Goal: Task Accomplishment & Management: Manage account settings

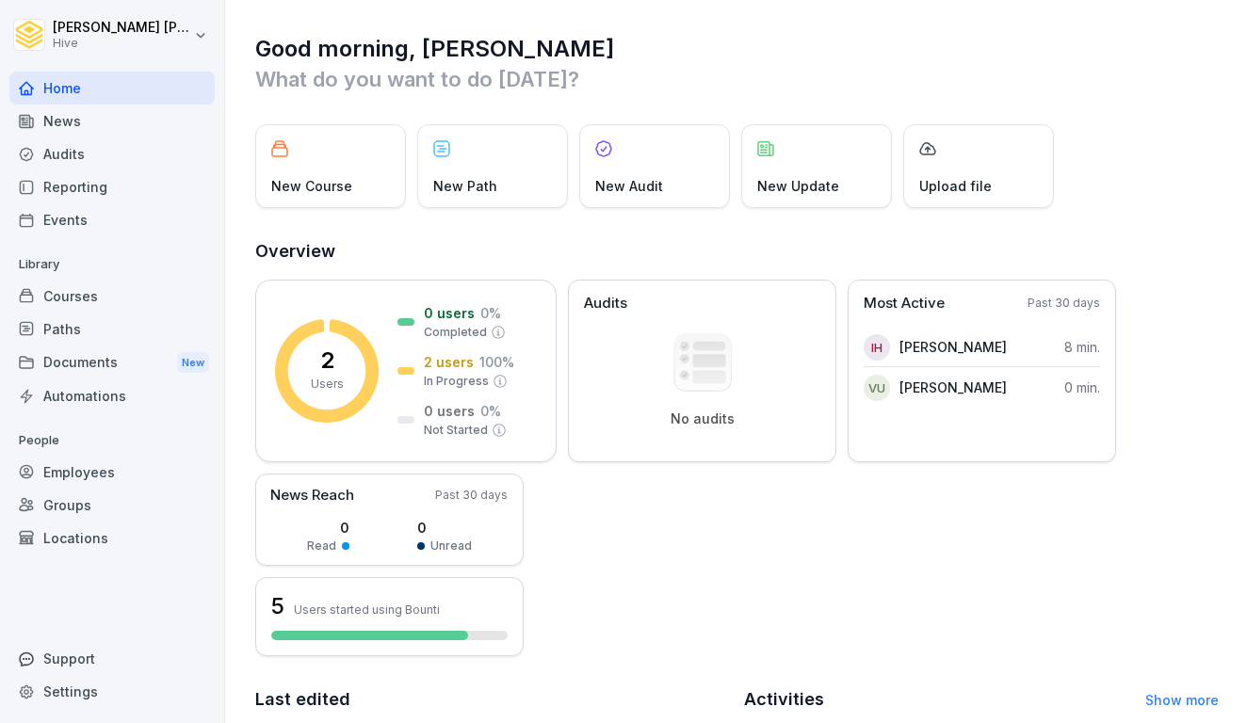
click at [67, 331] on div "Paths" at bounding box center [111, 329] width 205 height 33
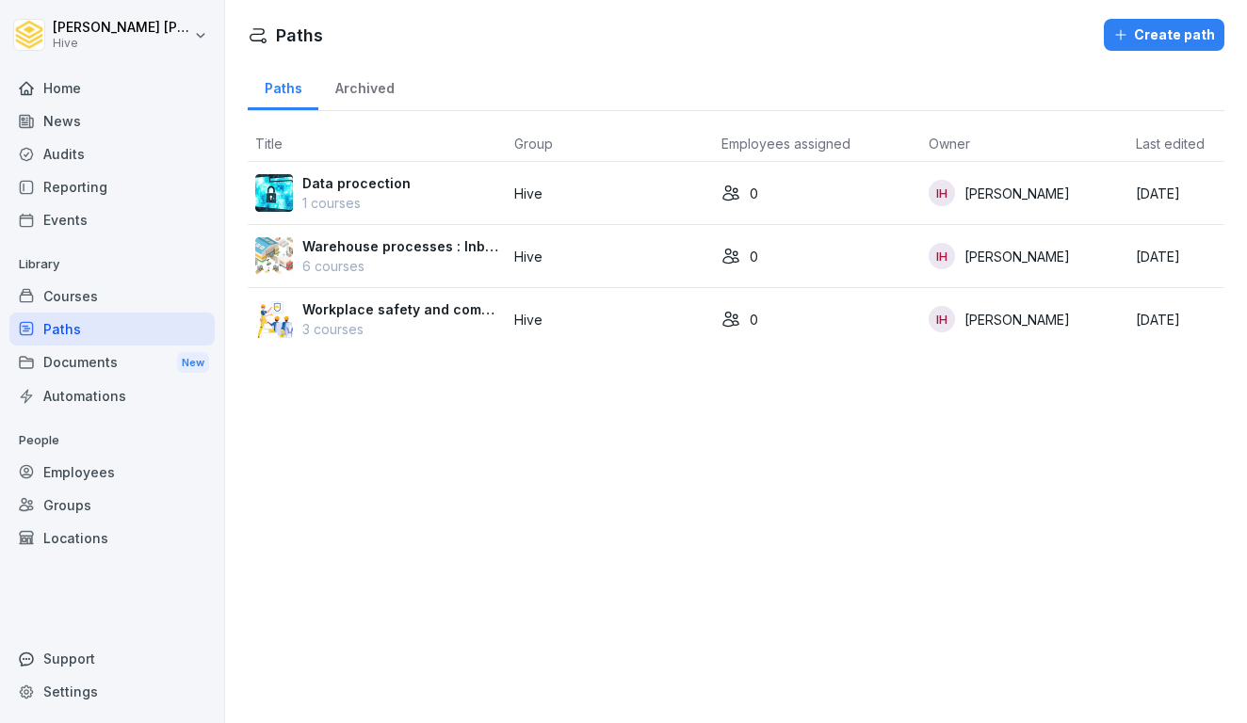
click at [360, 187] on p "Data procection" at bounding box center [356, 183] width 108 height 20
click at [386, 255] on p "Warehouse processes : Inbound, inventory and outbound" at bounding box center [400, 246] width 197 height 20
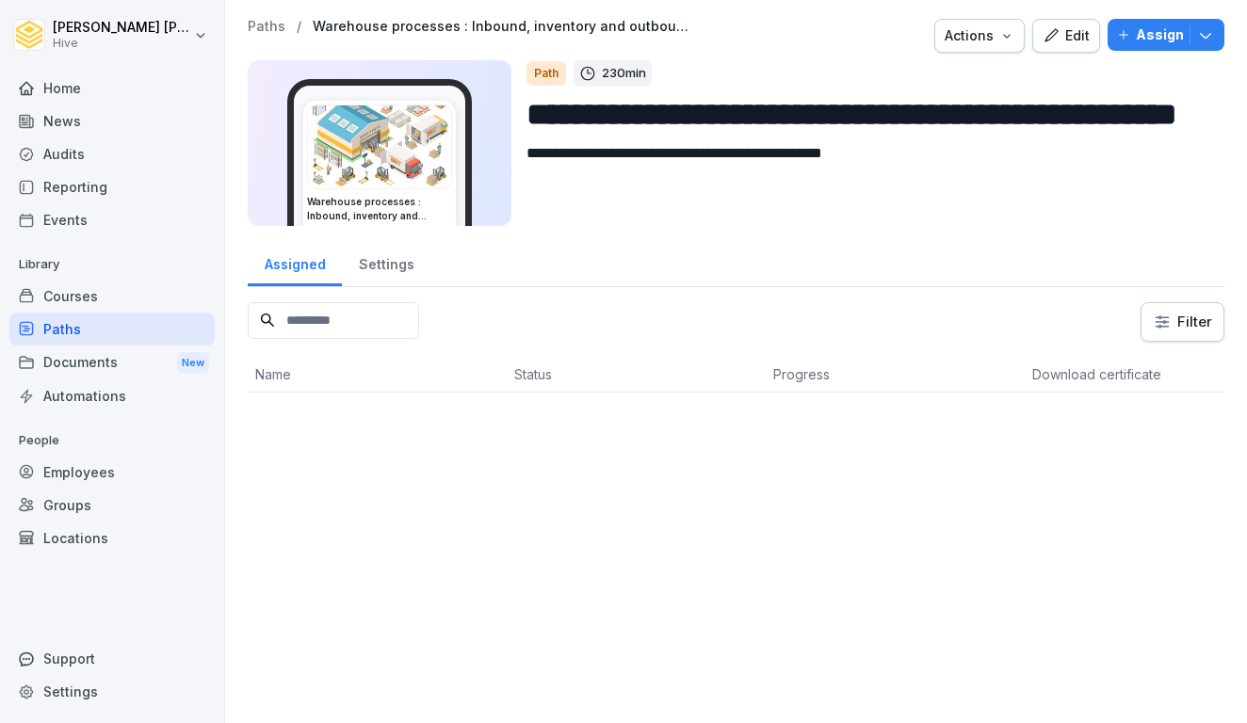
click at [449, 151] on img at bounding box center [379, 147] width 143 height 83
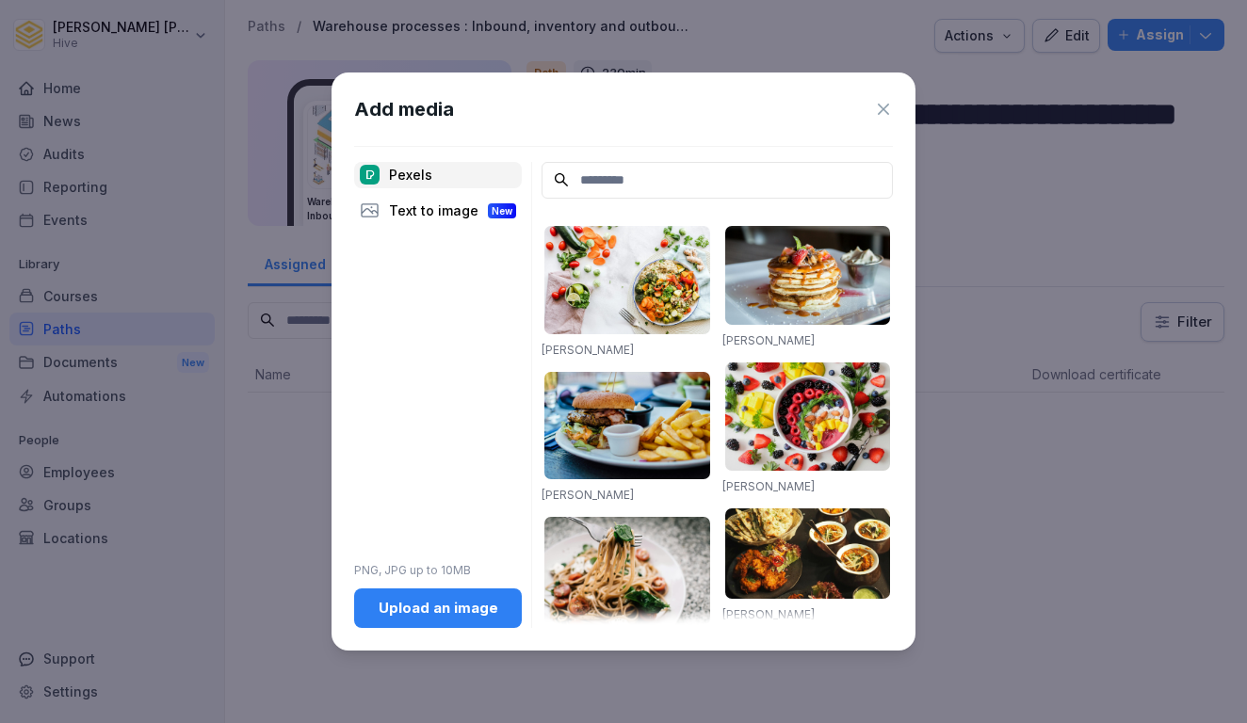
click at [877, 107] on icon at bounding box center [883, 109] width 19 height 19
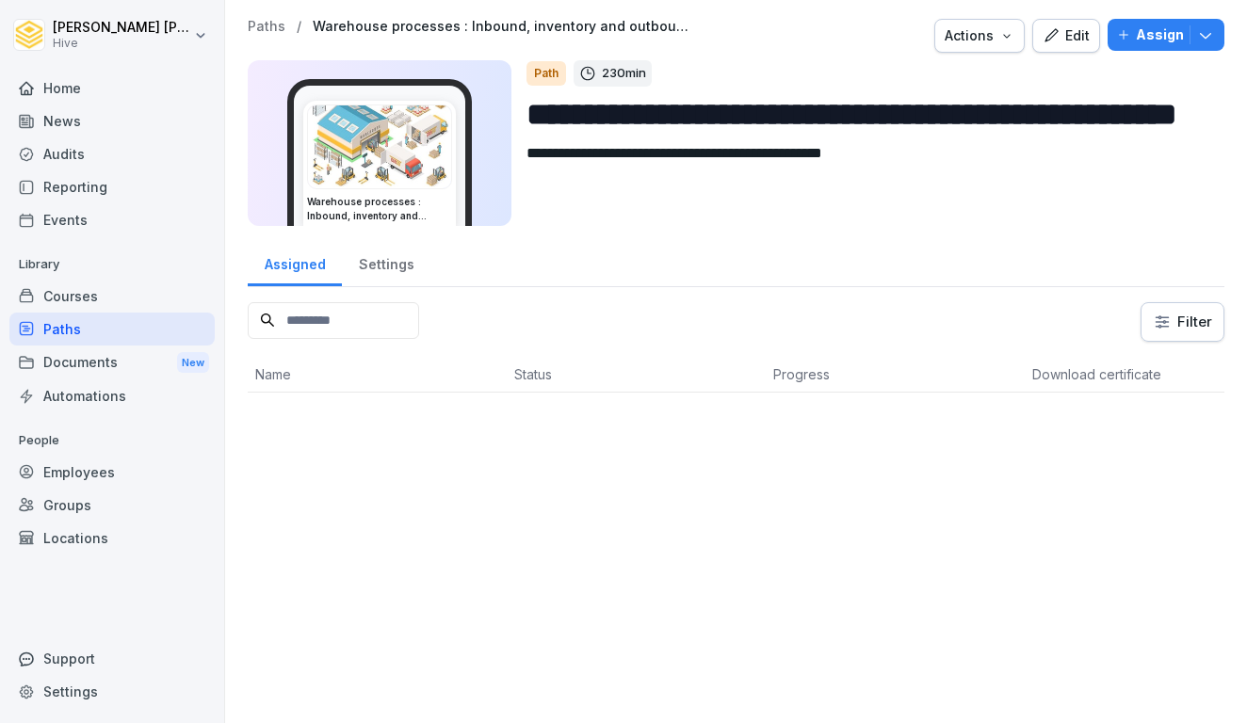
click at [467, 24] on p "Warehouse processes : Inbound, inventory and outbound" at bounding box center [501, 27] width 377 height 16
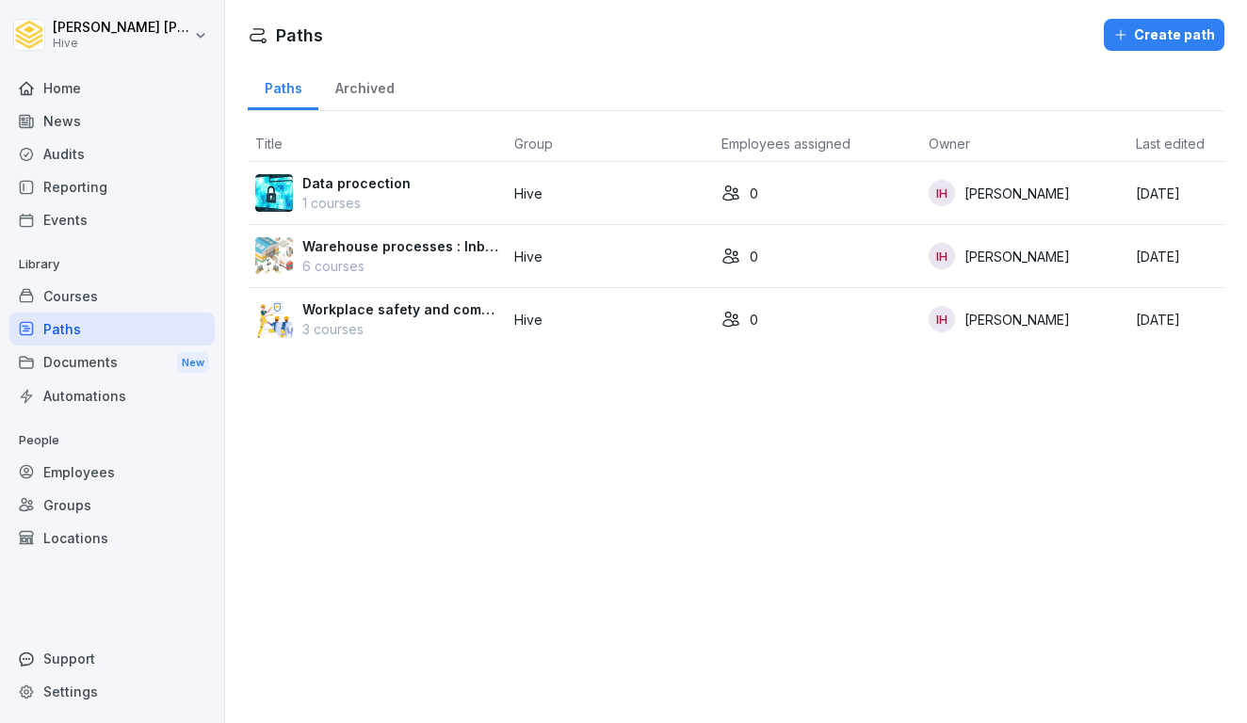
click at [396, 316] on p "Workplace safety and compliance" at bounding box center [400, 310] width 197 height 20
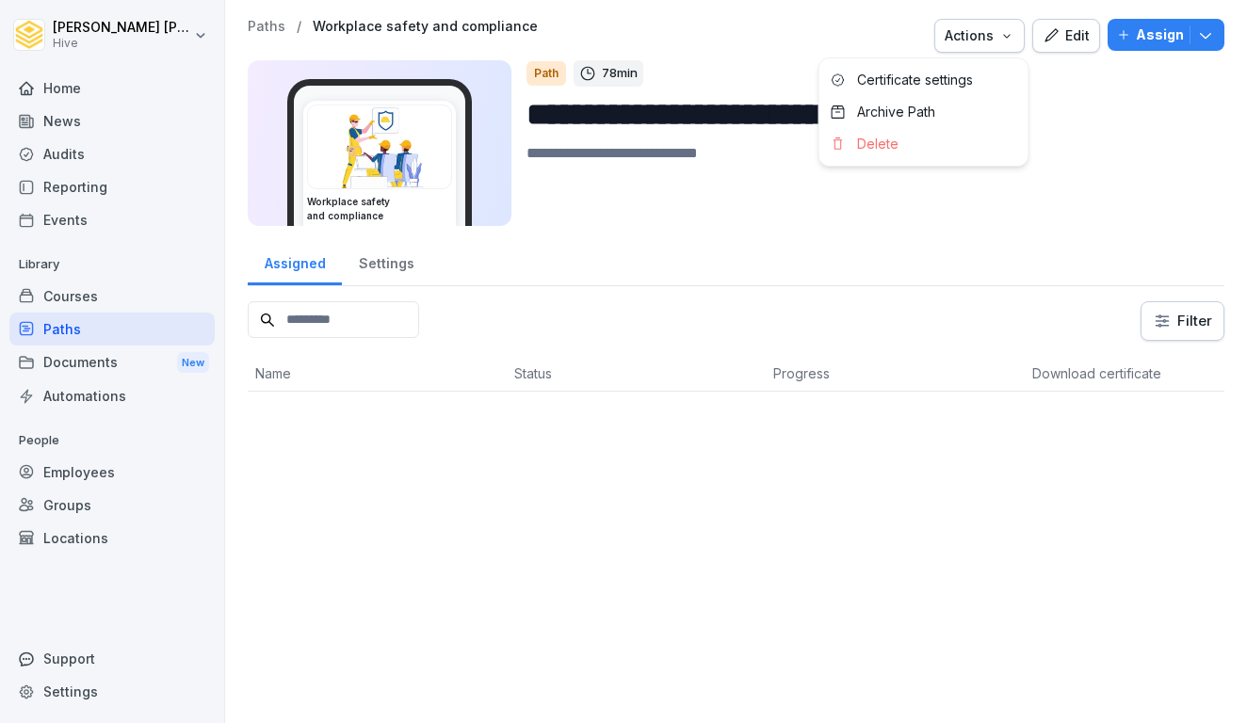
click at [1010, 44] on div "Actions" at bounding box center [980, 35] width 70 height 21
click at [1078, 36] on div "Edit" at bounding box center [1066, 35] width 47 height 21
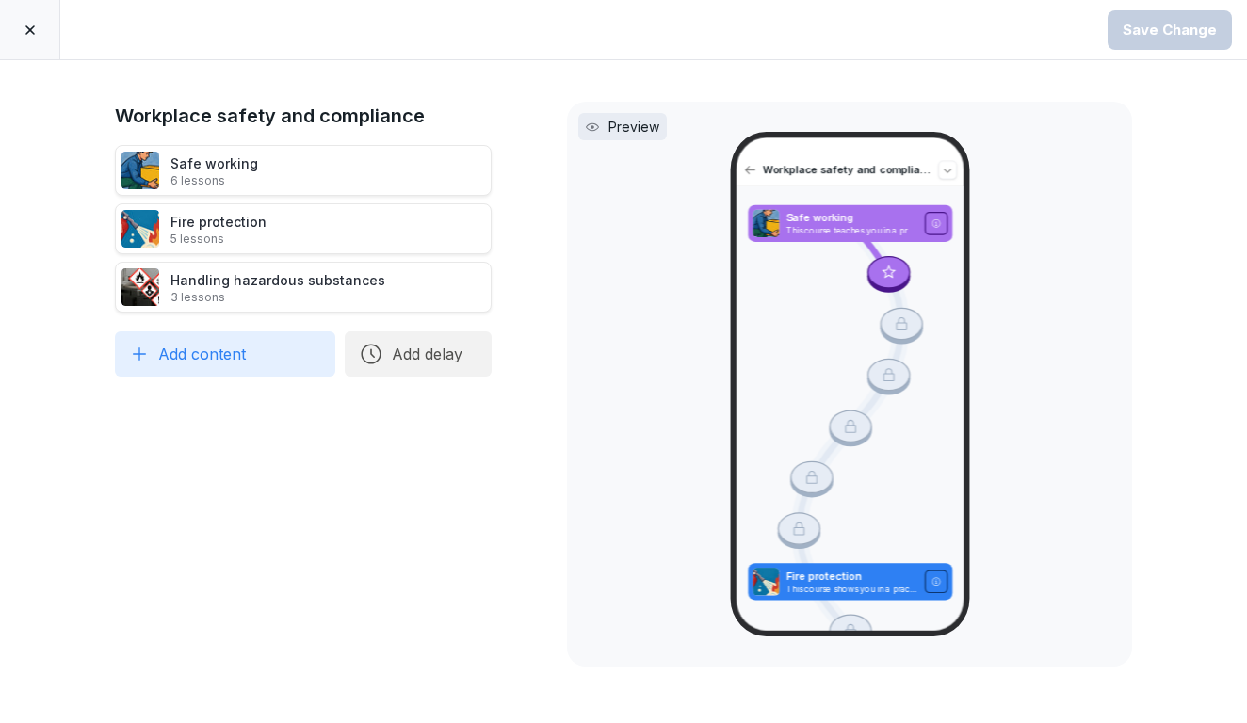
click at [34, 30] on icon at bounding box center [30, 30] width 15 height 15
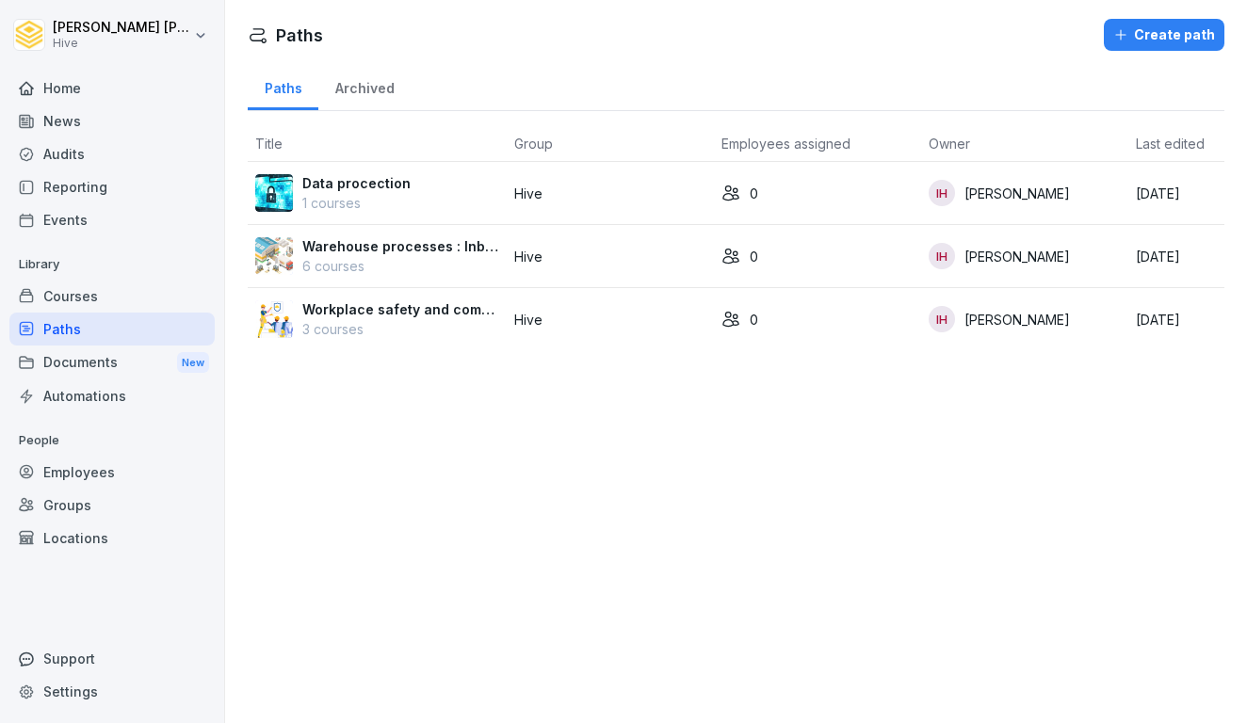
click at [391, 242] on p "Warehouse processes : Inbound, inventory and outbound" at bounding box center [400, 246] width 197 height 20
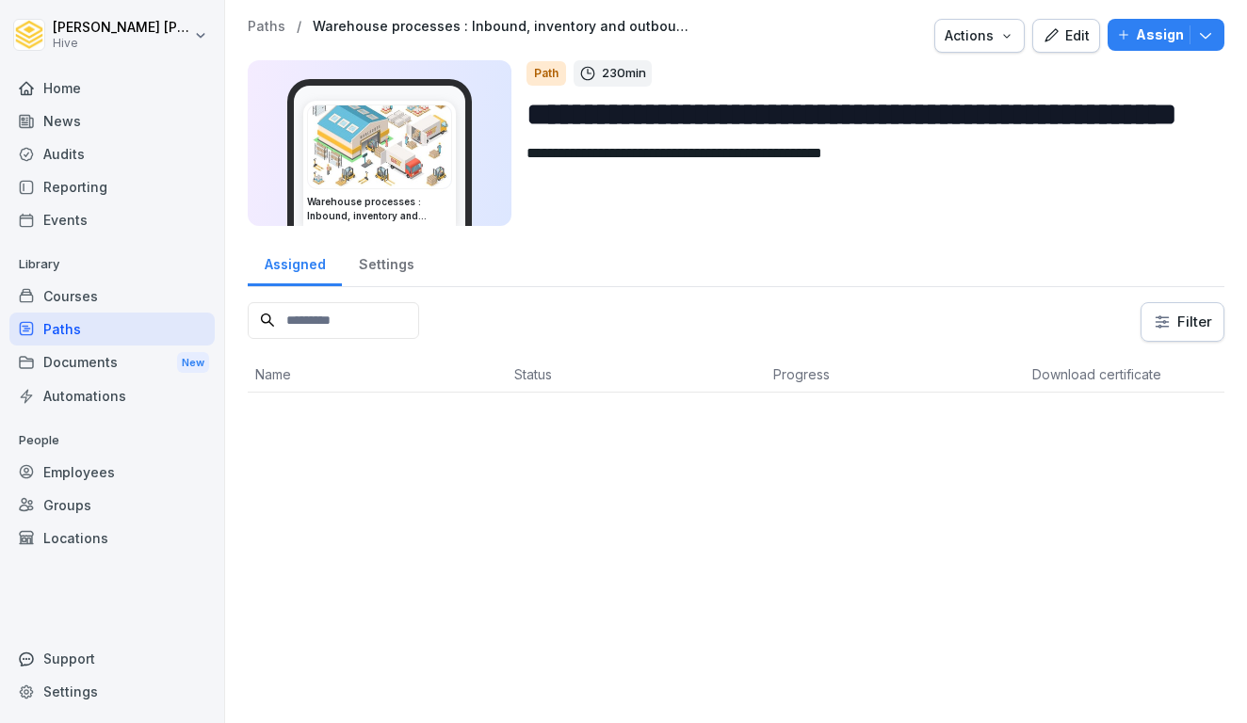
click at [1066, 30] on div "Edit" at bounding box center [1066, 35] width 47 height 21
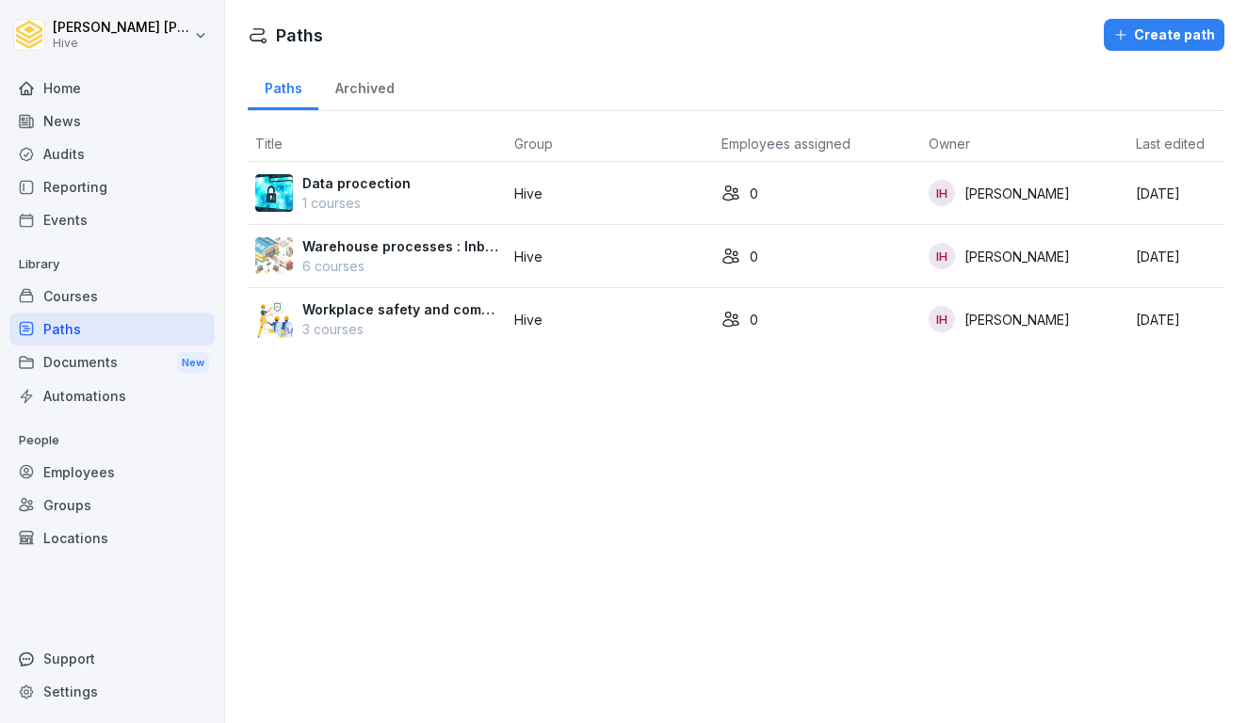
click at [117, 290] on div "Courses" at bounding box center [111, 296] width 205 height 33
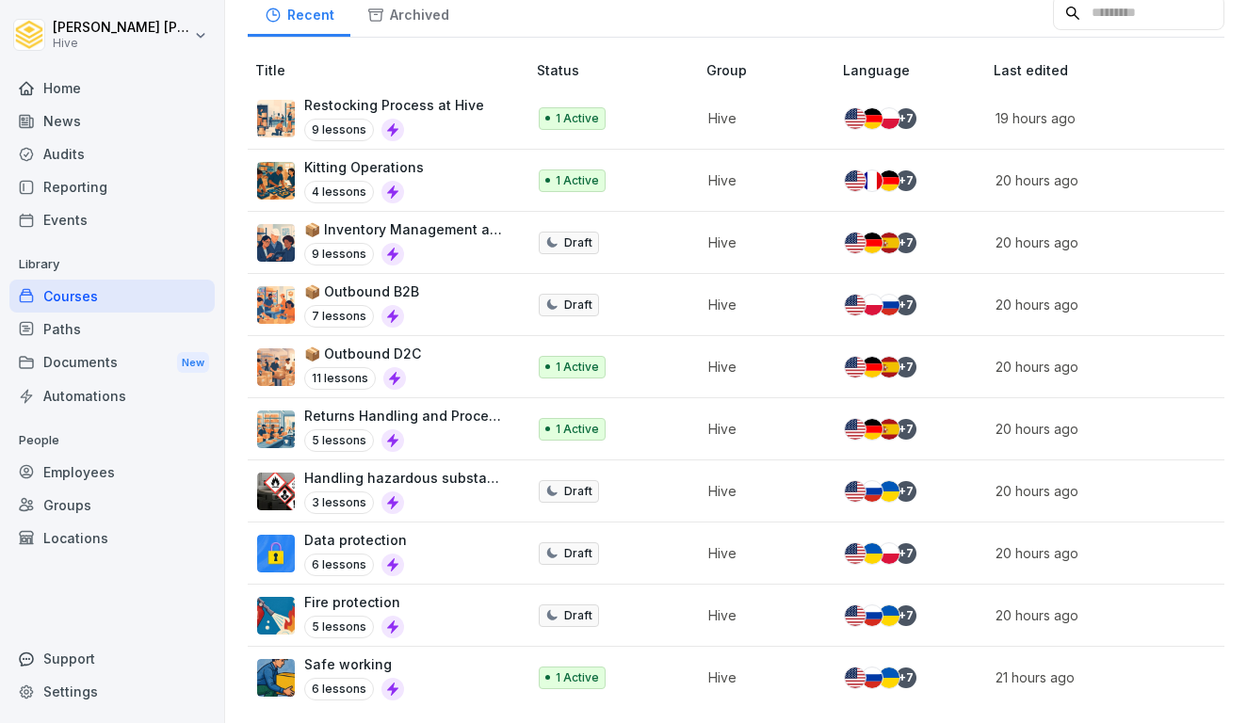
scroll to position [424, 0]
click at [899, 108] on div "+ 7" at bounding box center [904, 118] width 119 height 21
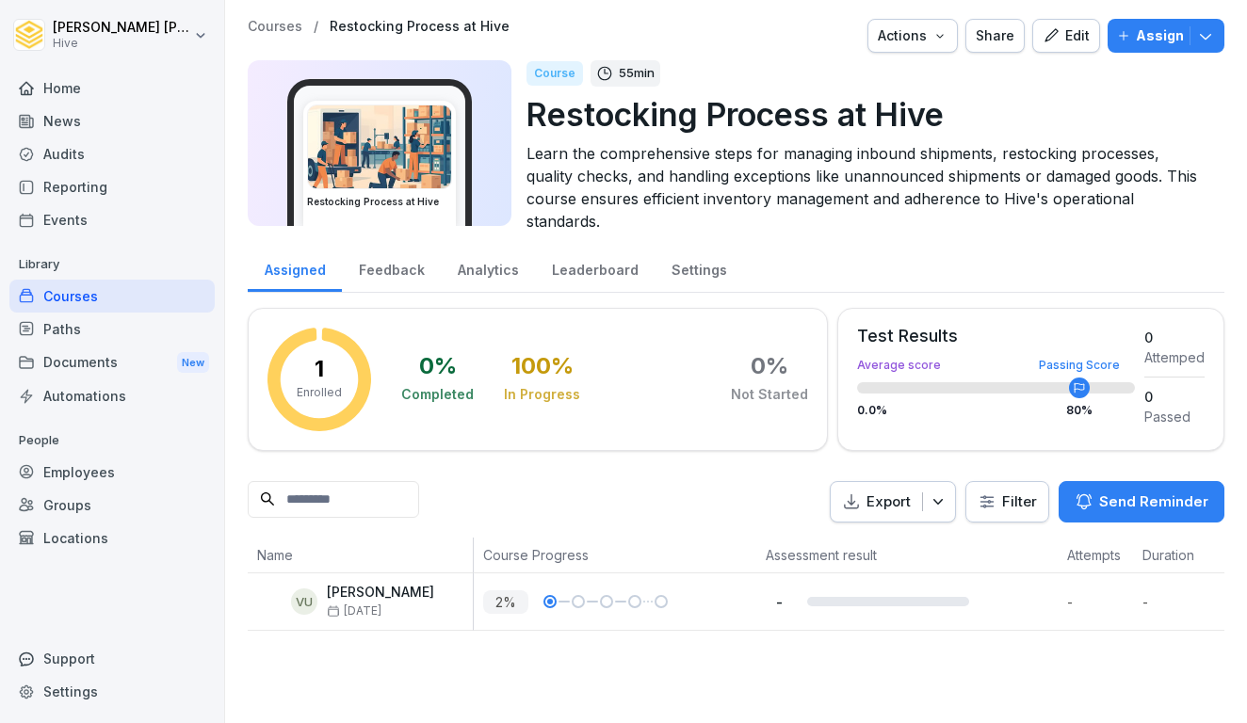
click at [1049, 39] on icon "button" at bounding box center [1051, 35] width 17 height 17
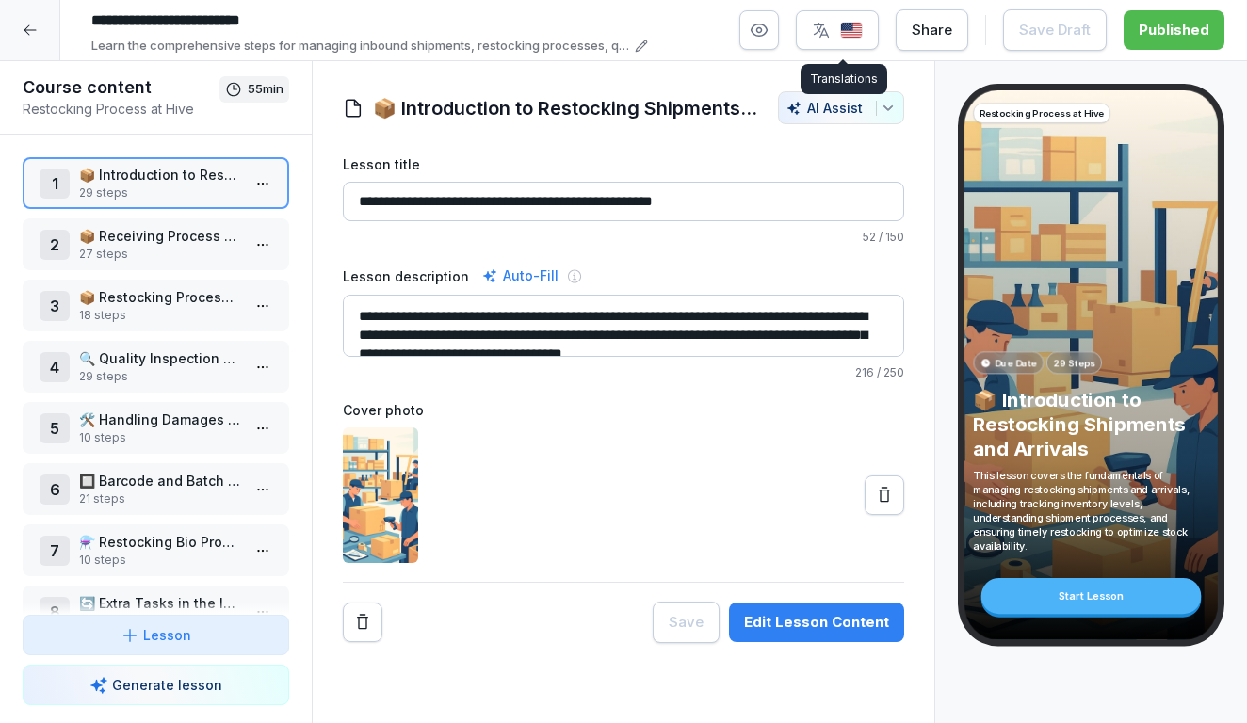
click at [850, 22] on img "button" at bounding box center [851, 31] width 23 height 18
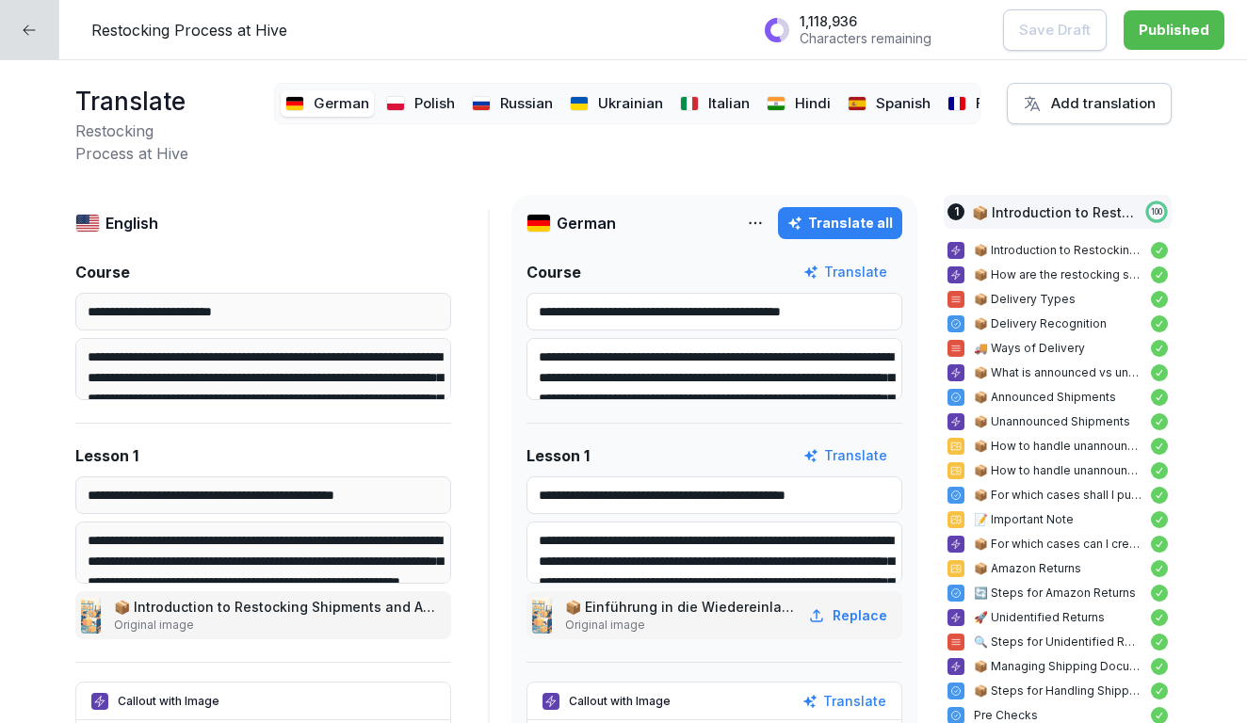
click at [37, 22] on div at bounding box center [29, 29] width 59 height 59
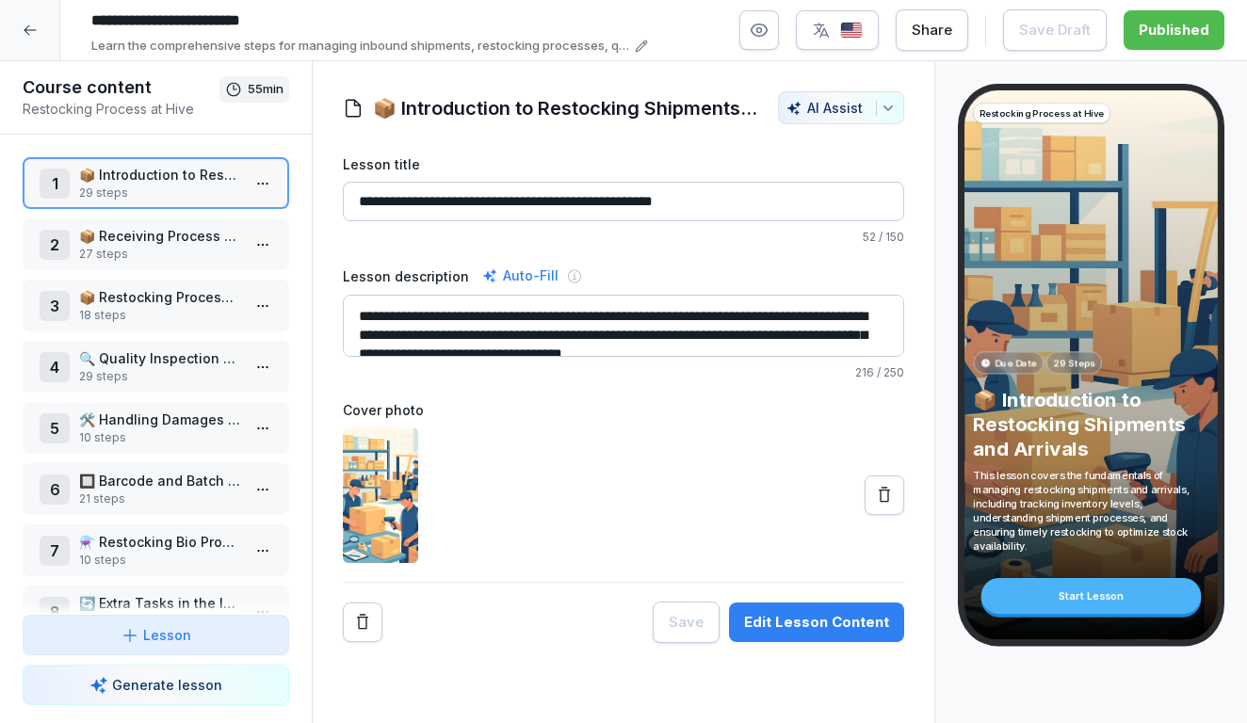
click at [34, 24] on icon at bounding box center [30, 30] width 15 height 15
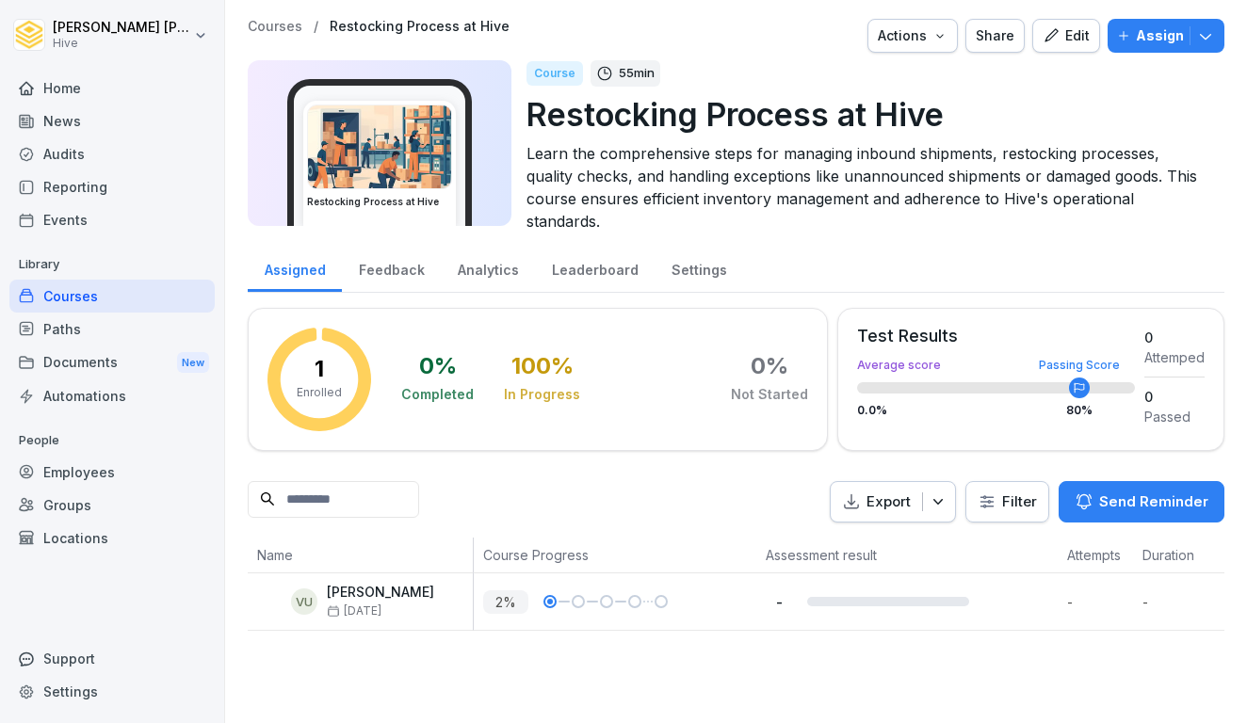
click at [102, 299] on div "Courses" at bounding box center [111, 296] width 205 height 33
